Goal: Information Seeking & Learning: Find specific page/section

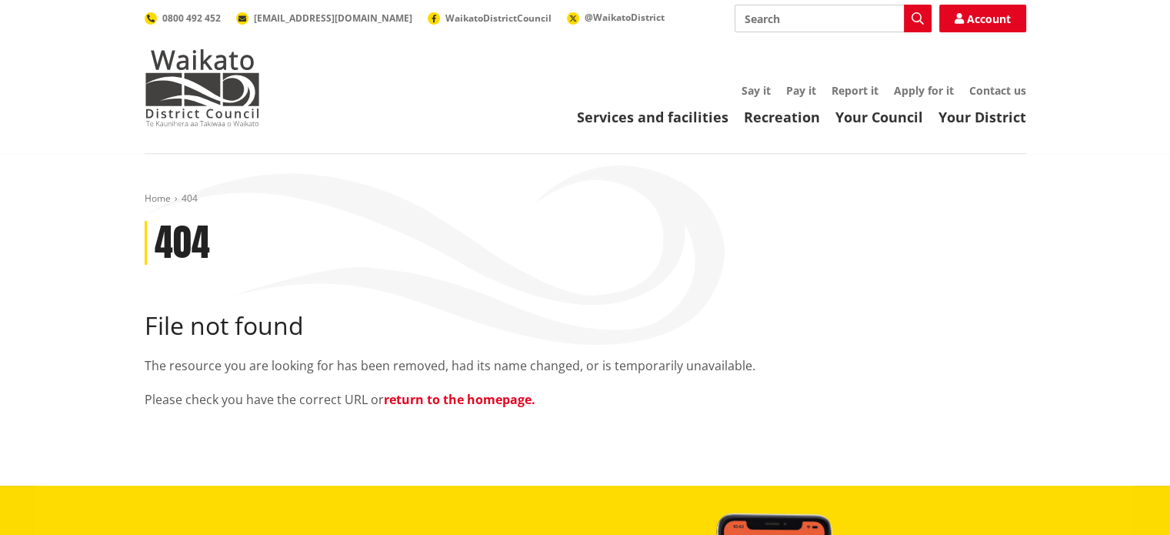
click at [466, 400] on link "return to the homepage." at bounding box center [460, 399] width 152 height 17
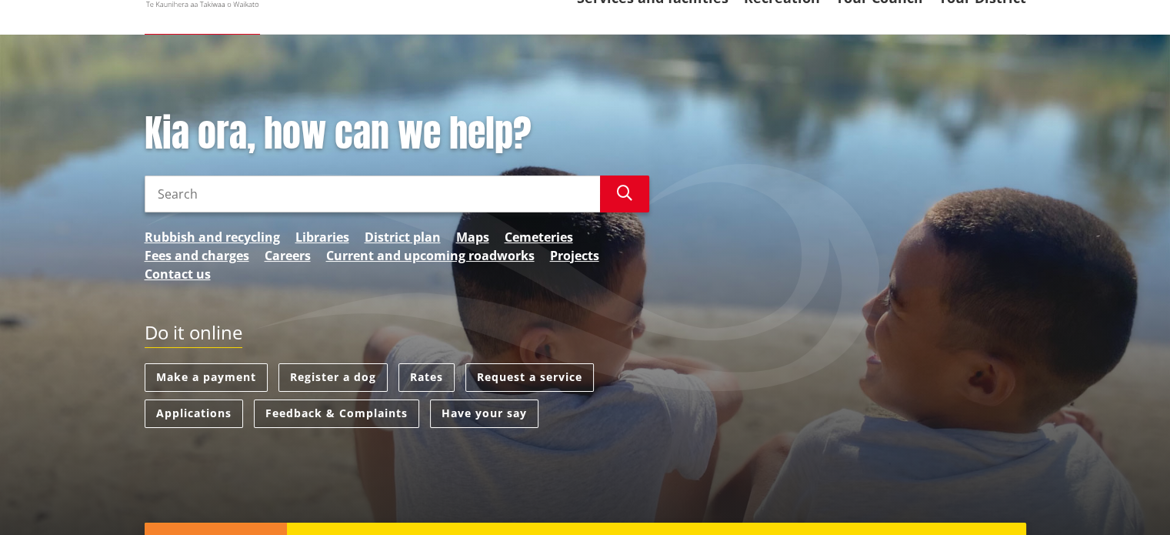
scroll to position [123, 0]
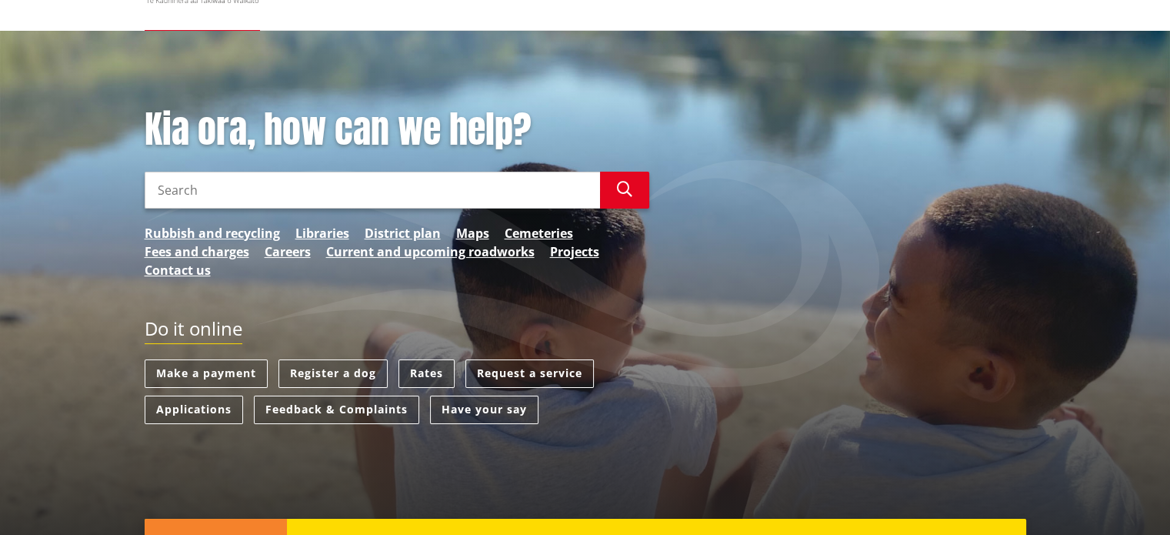
click at [431, 376] on link "Rates" at bounding box center [426, 373] width 56 height 28
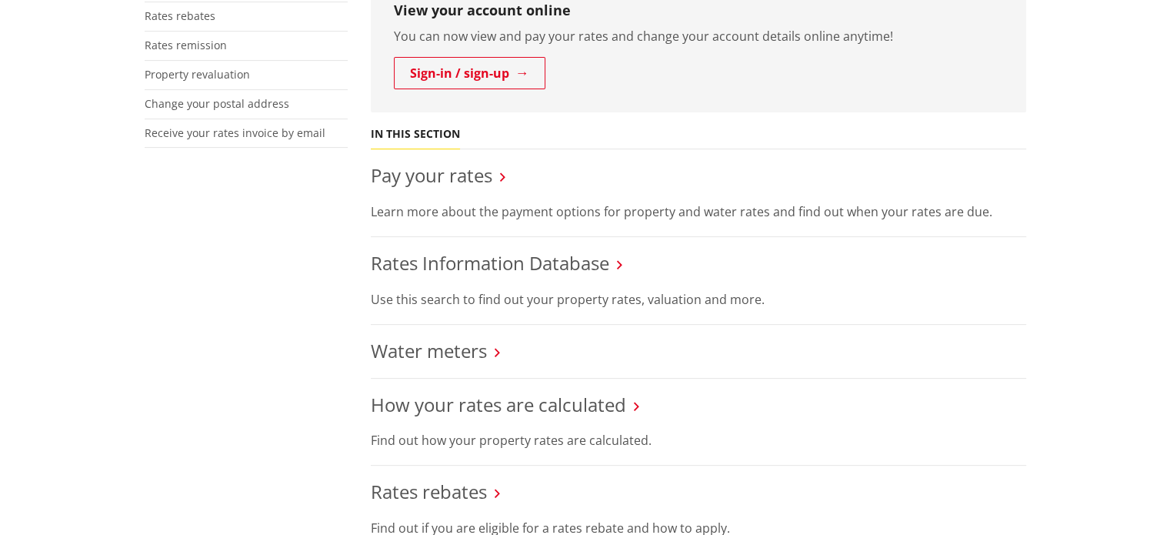
scroll to position [461, 0]
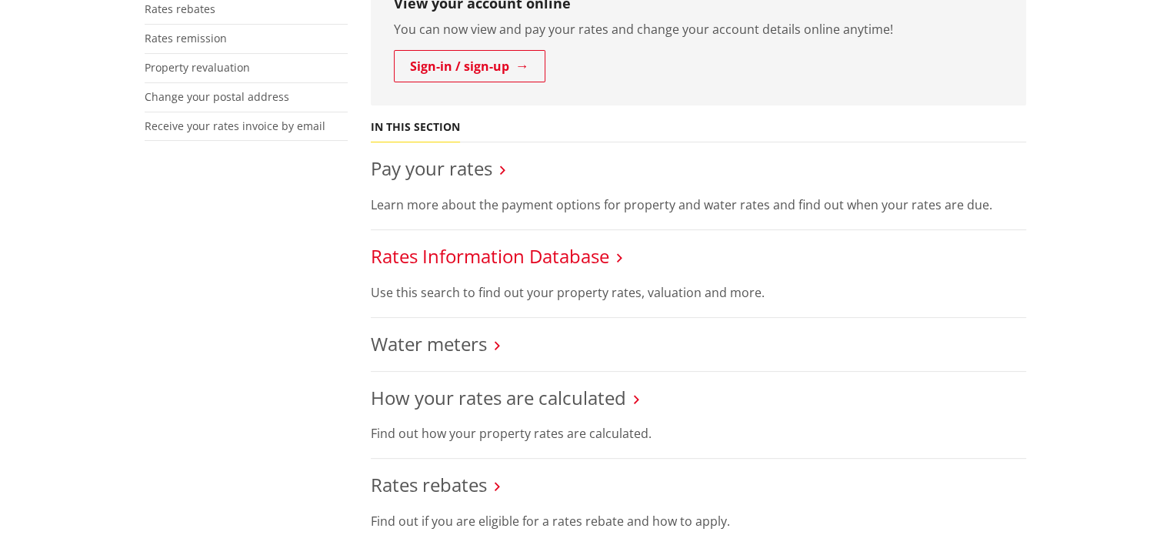
click at [527, 251] on link "Rates Information Database" at bounding box center [490, 255] width 238 height 25
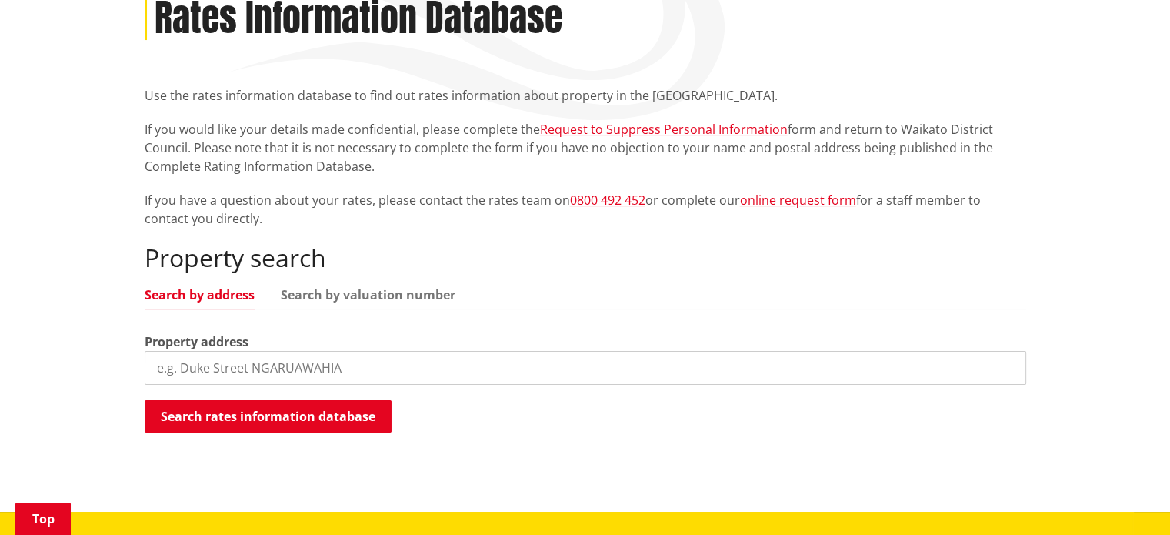
scroll to position [246, 0]
